Goal: Transaction & Acquisition: Purchase product/service

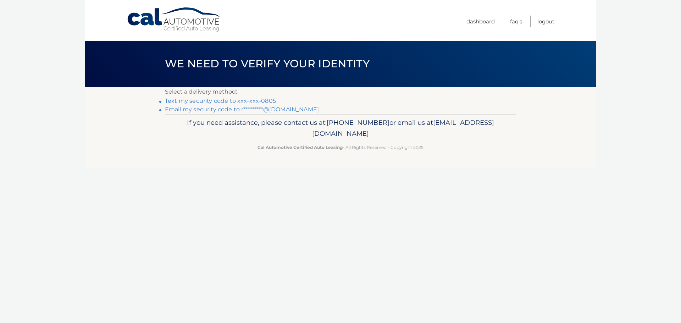
click at [254, 99] on link "Text my security code to xxx-xxx-0805" at bounding box center [220, 101] width 111 height 7
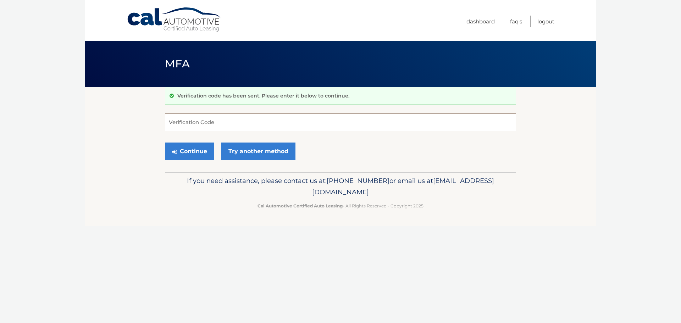
click at [210, 120] on input "Verification Code" at bounding box center [340, 122] width 351 height 18
type input "516974"
click at [204, 152] on button "Continue" at bounding box center [189, 152] width 49 height 18
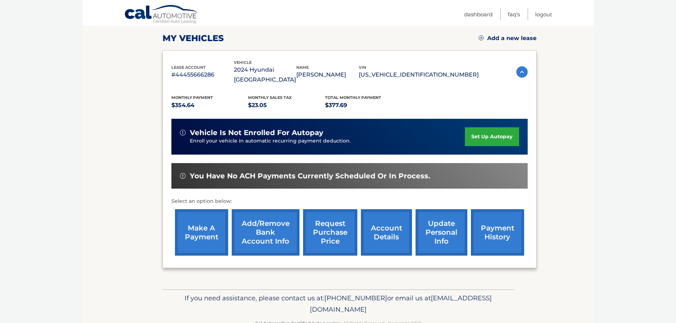
scroll to position [106, 0]
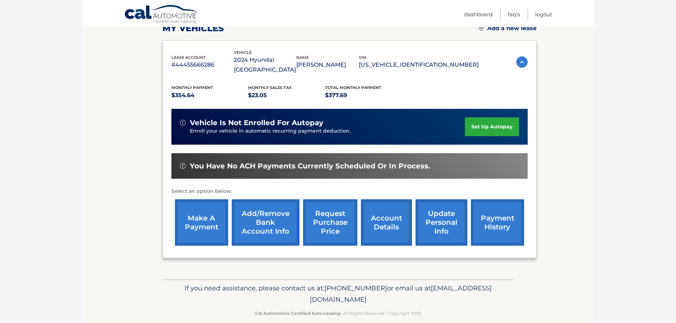
click at [199, 219] on link "make a payment" at bounding box center [201, 222] width 53 height 46
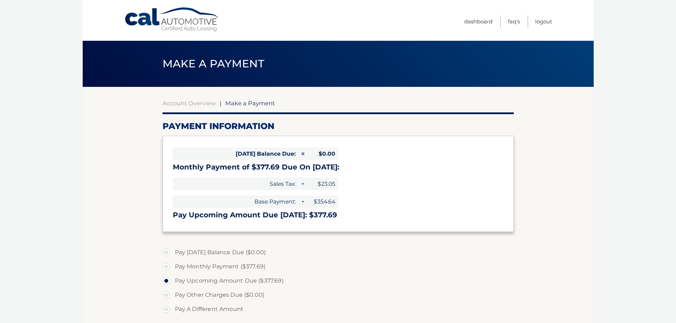
select select "NWU1NGM0Y2QtYzViNC00YTkwLWFiNDgtYjAzMmE1NDRjNzQ0"
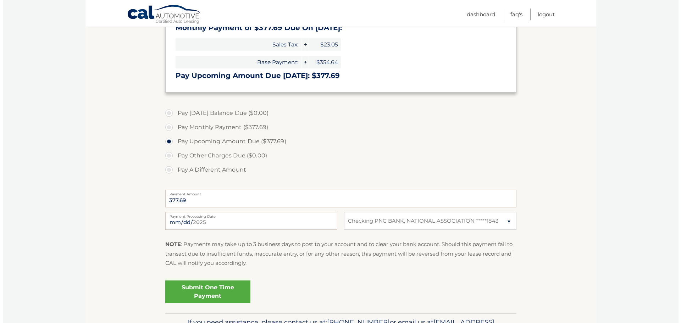
scroll to position [142, 0]
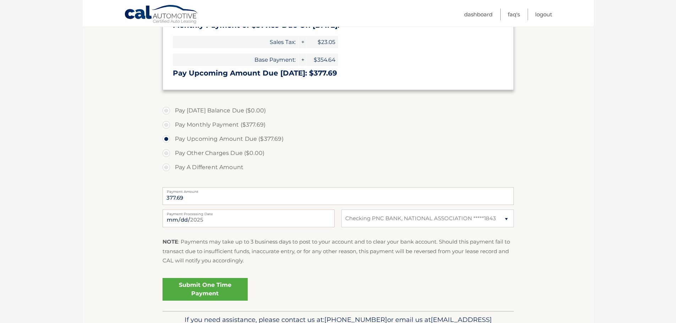
click at [190, 291] on link "Submit One Time Payment" at bounding box center [204, 289] width 85 height 23
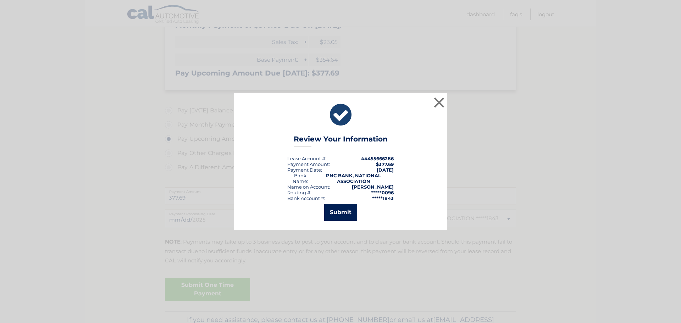
click at [343, 213] on button "Submit" at bounding box center [340, 212] width 33 height 17
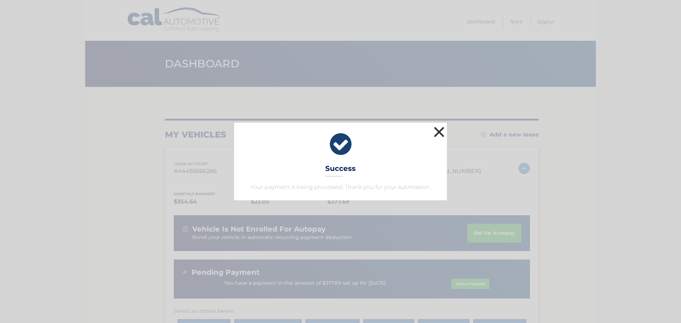
click at [439, 132] on button "×" at bounding box center [439, 132] width 14 height 14
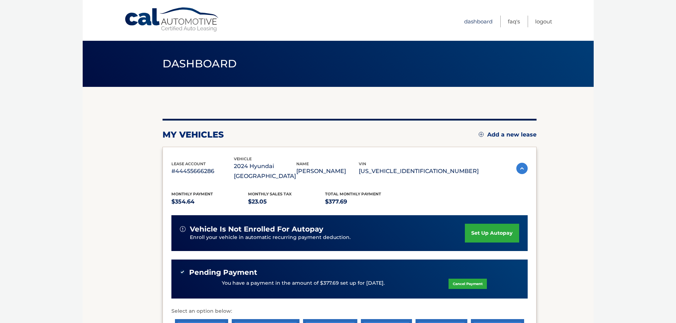
click at [483, 21] on link "Dashboard" at bounding box center [478, 22] width 28 height 12
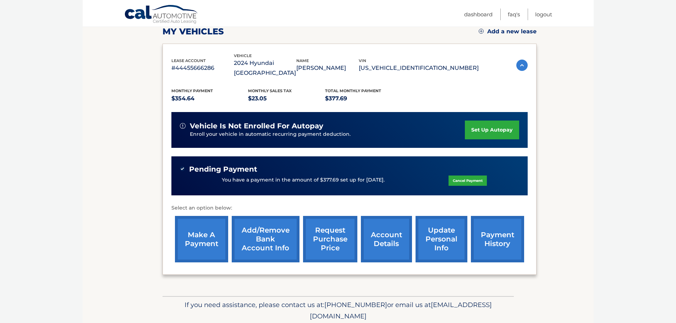
scroll to position [106, 0]
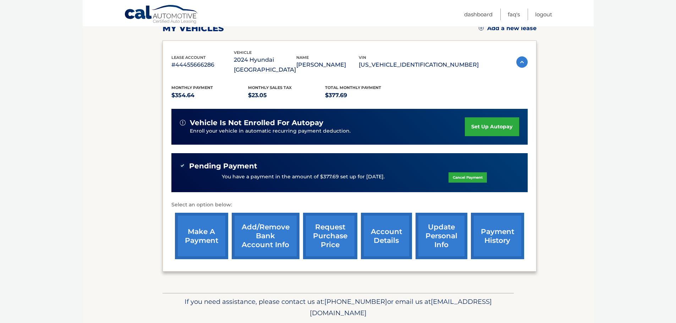
click at [388, 227] on link "account details" at bounding box center [386, 236] width 51 height 46
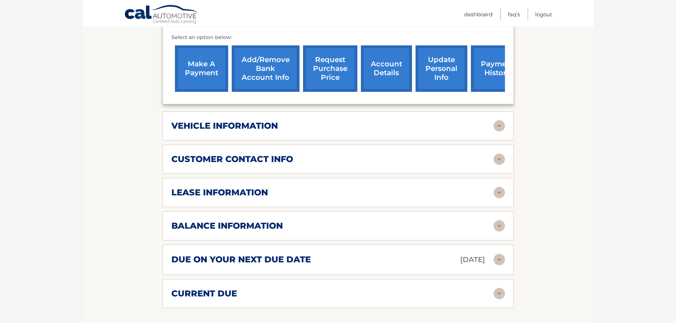
scroll to position [284, 0]
click at [348, 187] on div "lease information" at bounding box center [332, 192] width 322 height 11
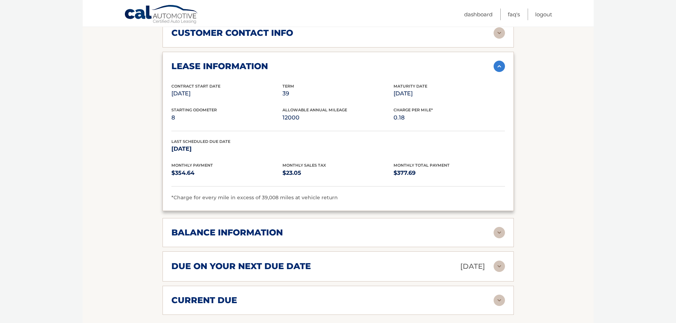
scroll to position [426, 0]
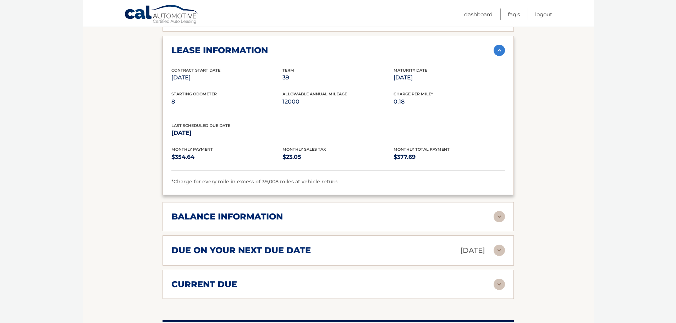
click at [263, 211] on h2 "balance information" at bounding box center [226, 216] width 111 height 11
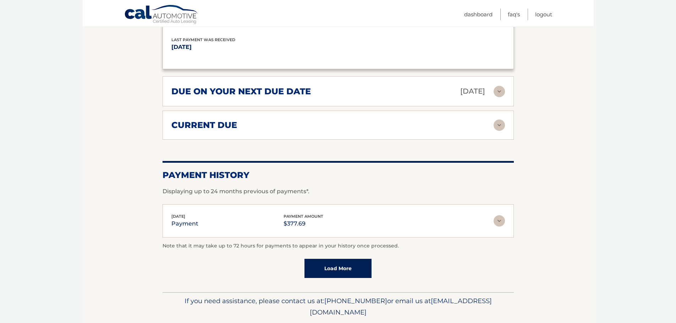
scroll to position [674, 0]
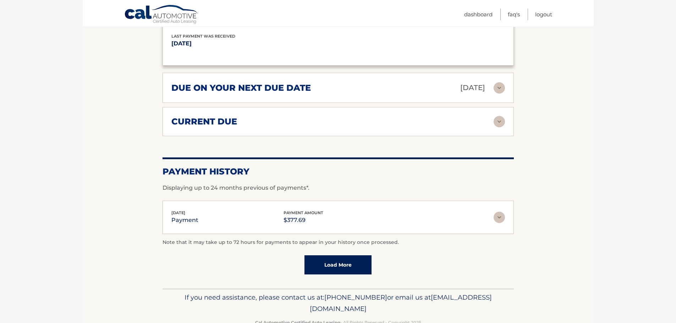
click at [499, 116] on img at bounding box center [498, 121] width 11 height 11
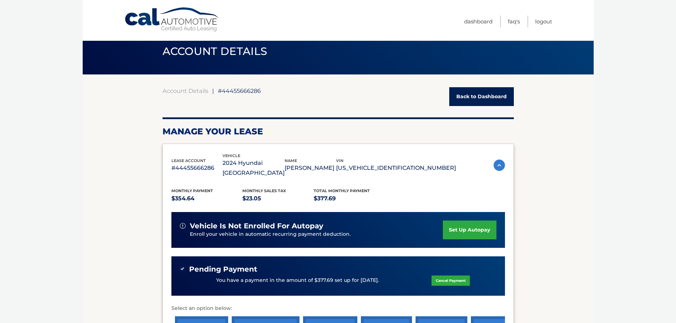
scroll to position [0, 0]
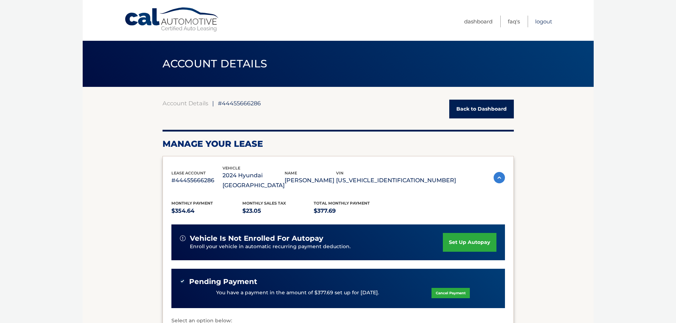
click at [539, 23] on link "Logout" at bounding box center [543, 22] width 17 height 12
